Goal: Task Accomplishment & Management: Use online tool/utility

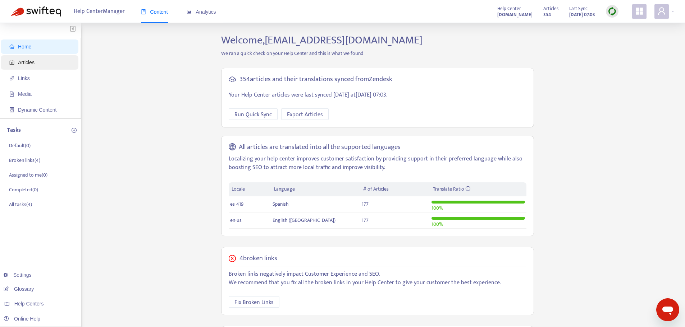
drag, startPoint x: 38, startPoint y: 62, endPoint x: 40, endPoint y: 56, distance: 5.8
click at [38, 62] on span "Articles" at bounding box center [40, 62] width 63 height 14
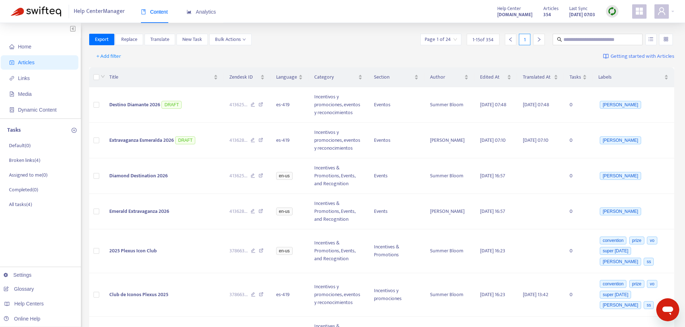
click at [607, 15] on div at bounding box center [611, 11] width 13 height 13
click at [616, 29] on link "Quick Sync" at bounding box center [626, 26] width 31 height 8
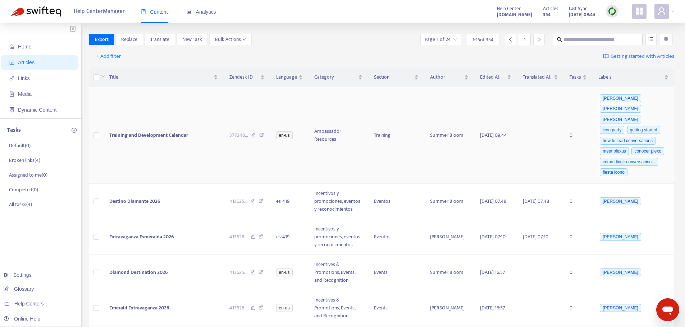
click at [92, 127] on td at bounding box center [96, 135] width 14 height 97
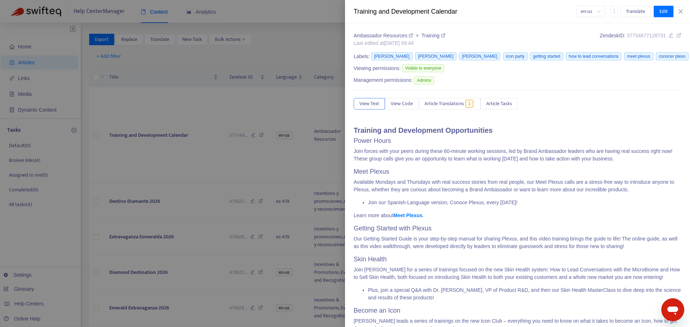
click at [97, 129] on div at bounding box center [345, 163] width 690 height 327
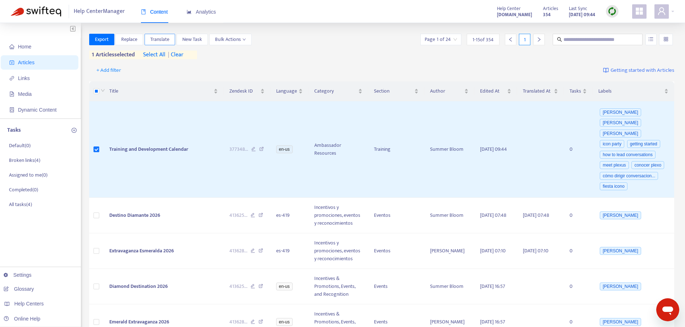
click at [170, 42] on button "Translate" at bounding box center [159, 39] width 31 height 11
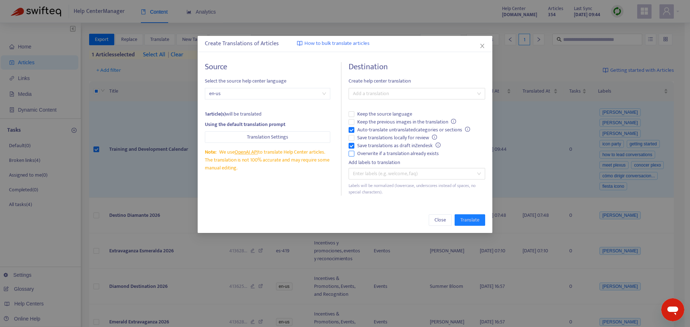
click at [413, 150] on span "Overwrite if a translation already exists" at bounding box center [397, 154] width 87 height 8
click at [384, 131] on span "Auto-translate untranslated categories or sections" at bounding box center [413, 130] width 119 height 8
click at [393, 99] on div "Add a translation" at bounding box center [417, 93] width 137 height 11
click at [400, 122] on div "Spanish ( es-419 )" at bounding box center [416, 120] width 125 height 8
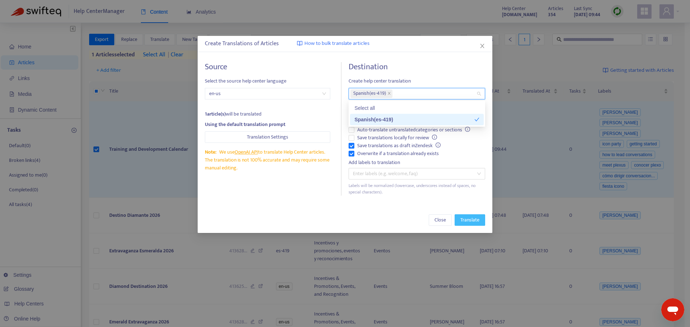
click at [468, 217] on span "Translate" at bounding box center [469, 220] width 19 height 8
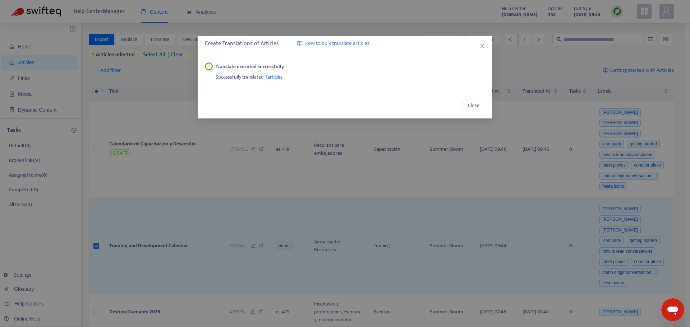
click at [475, 48] on div "Create Translations of Articles How to bulk translate articles" at bounding box center [345, 44] width 280 height 9
click at [482, 47] on icon "close" at bounding box center [482, 46] width 6 height 6
